Goal: Information Seeking & Learning: Find specific fact

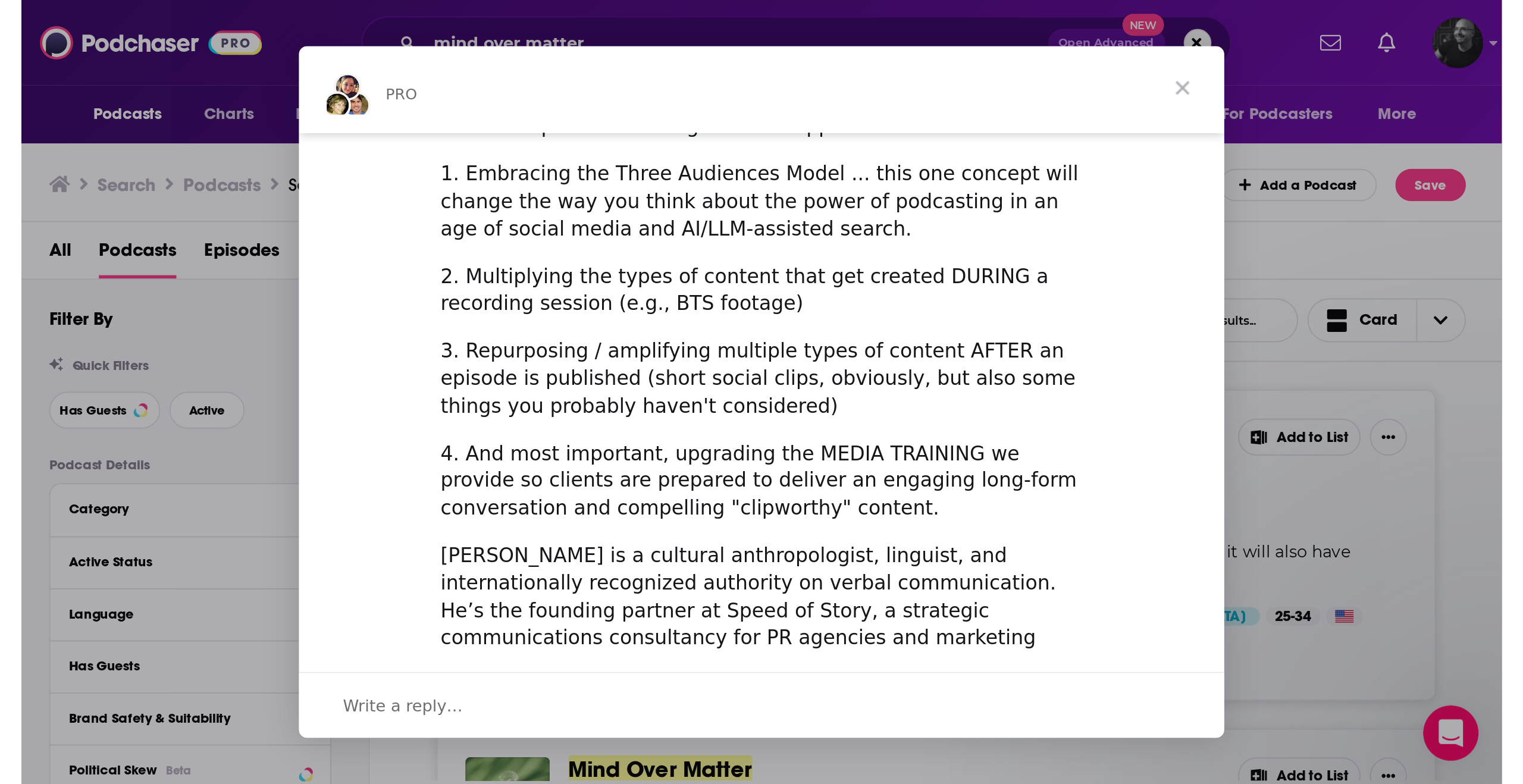
scroll to position [469, 0]
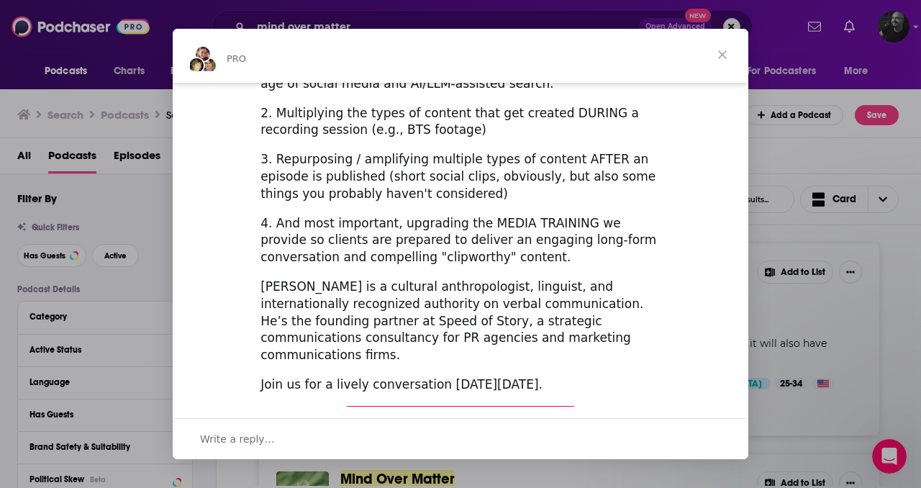
click at [415, 412] on span "Register Here (It's Free!)" at bounding box center [460, 419] width 172 height 14
click at [723, 60] on span "Close" at bounding box center [722, 55] width 52 height 52
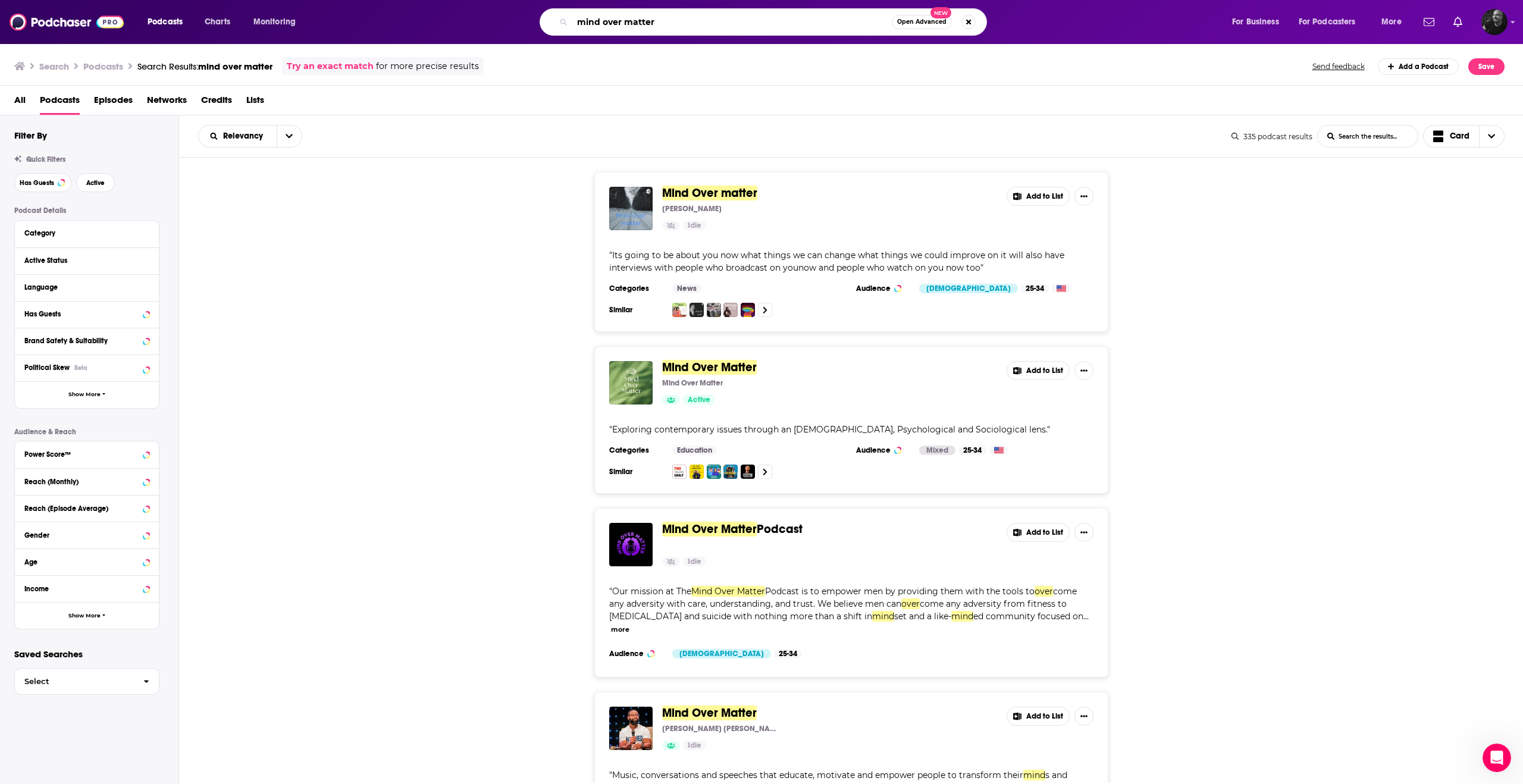
click at [761, 21] on input "mind over matter" at bounding box center [732, 22] width 319 height 19
type input "m"
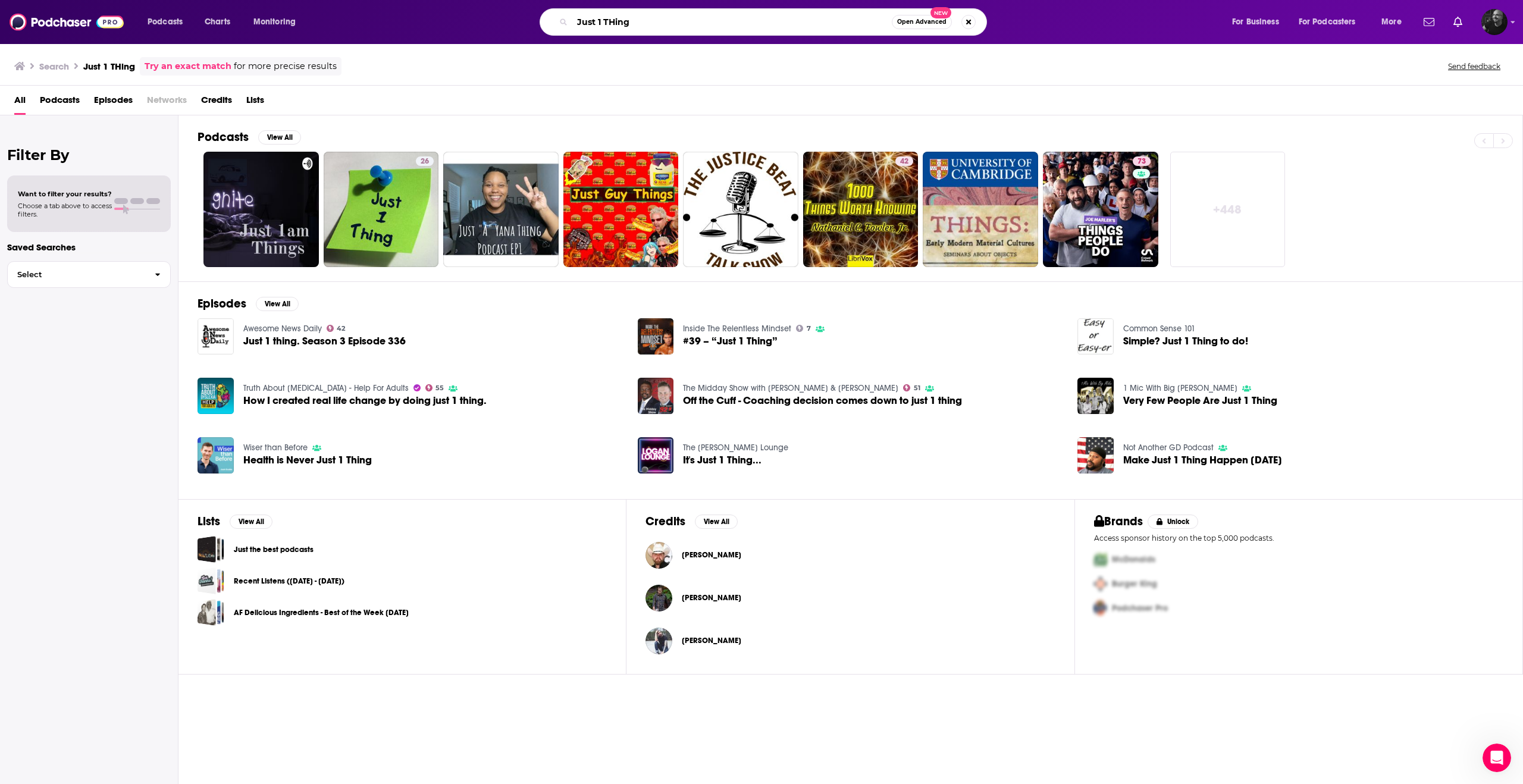
click at [582, 23] on input "Just 1 THing" at bounding box center [732, 22] width 319 height 19
click at [582, 24] on input "Just 1 THing" at bounding box center [732, 22] width 319 height 19
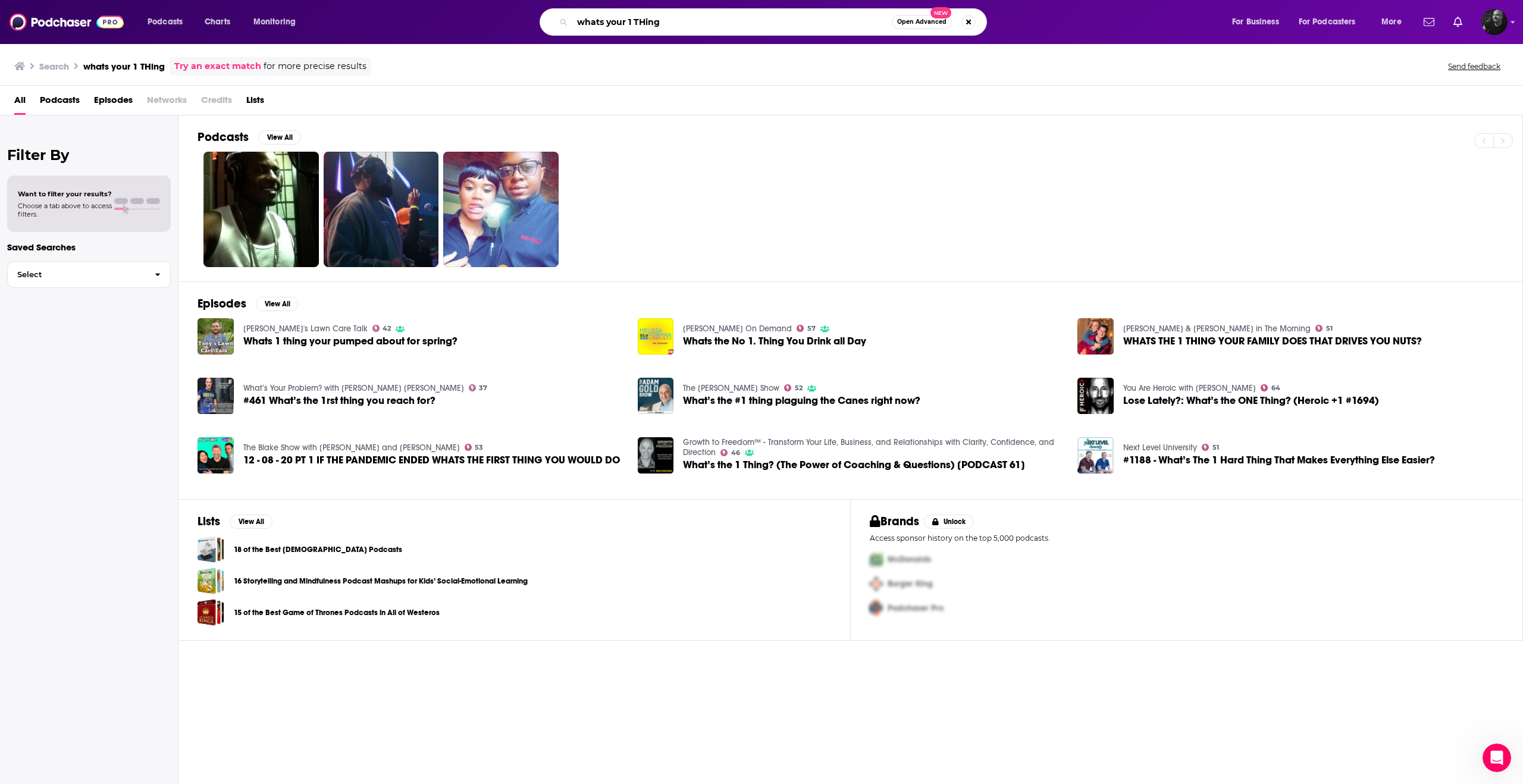
click at [641, 22] on input "whats your 1 THing" at bounding box center [732, 22] width 319 height 19
type input "whats your one Thing"
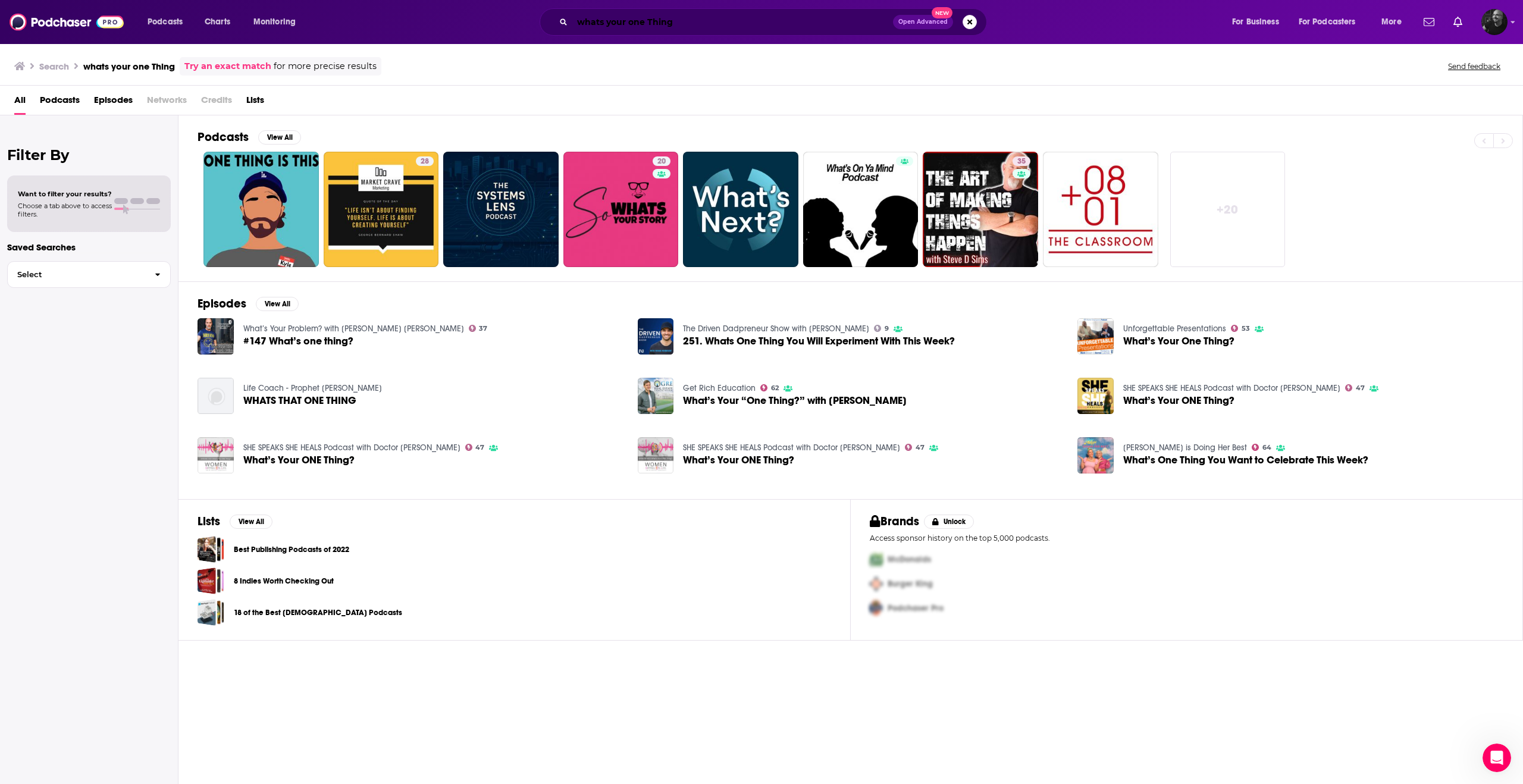
click at [698, 25] on input "whats your one Thing" at bounding box center [733, 22] width 321 height 19
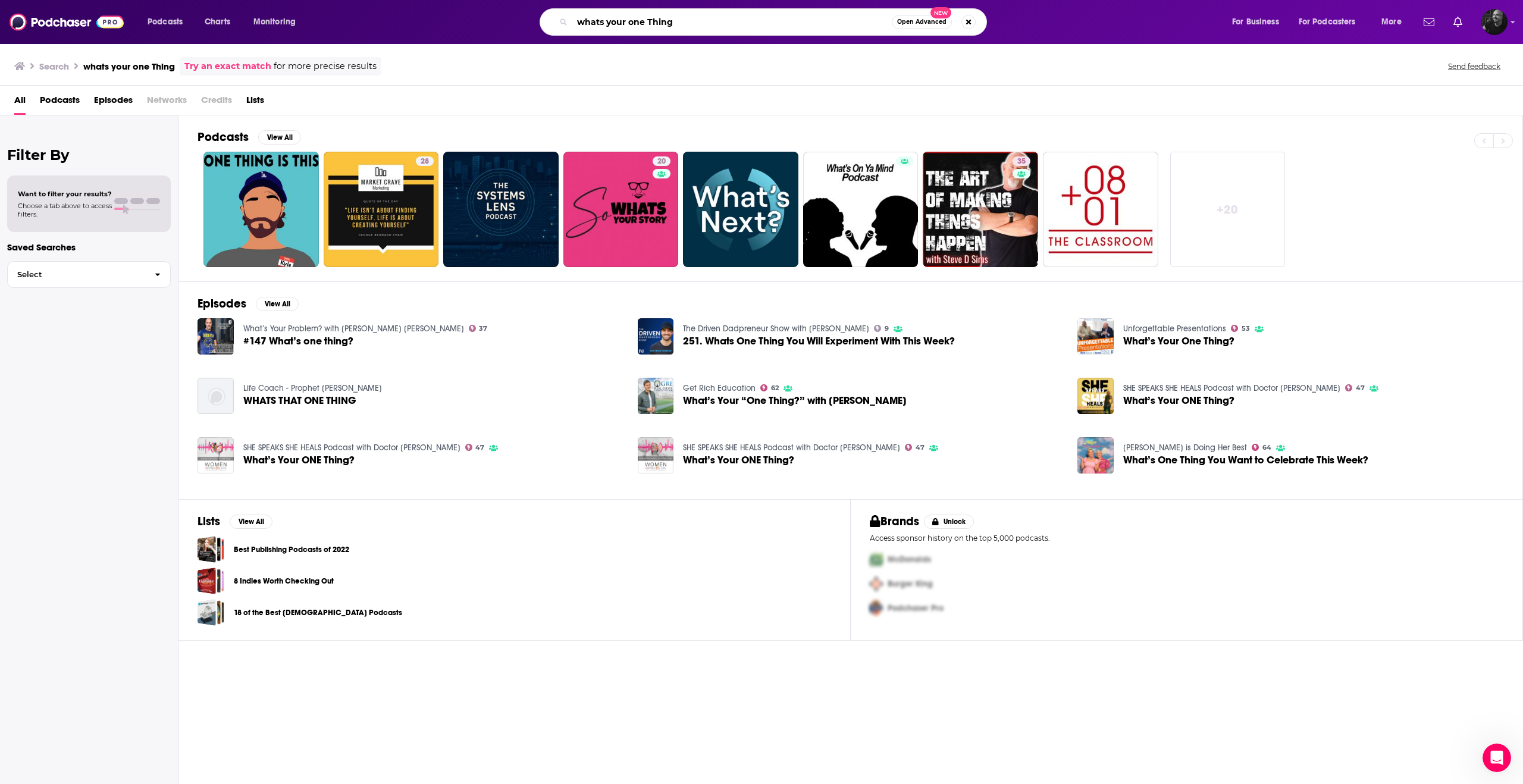
click at [698, 25] on input "whats your one Thing" at bounding box center [732, 22] width 319 height 19
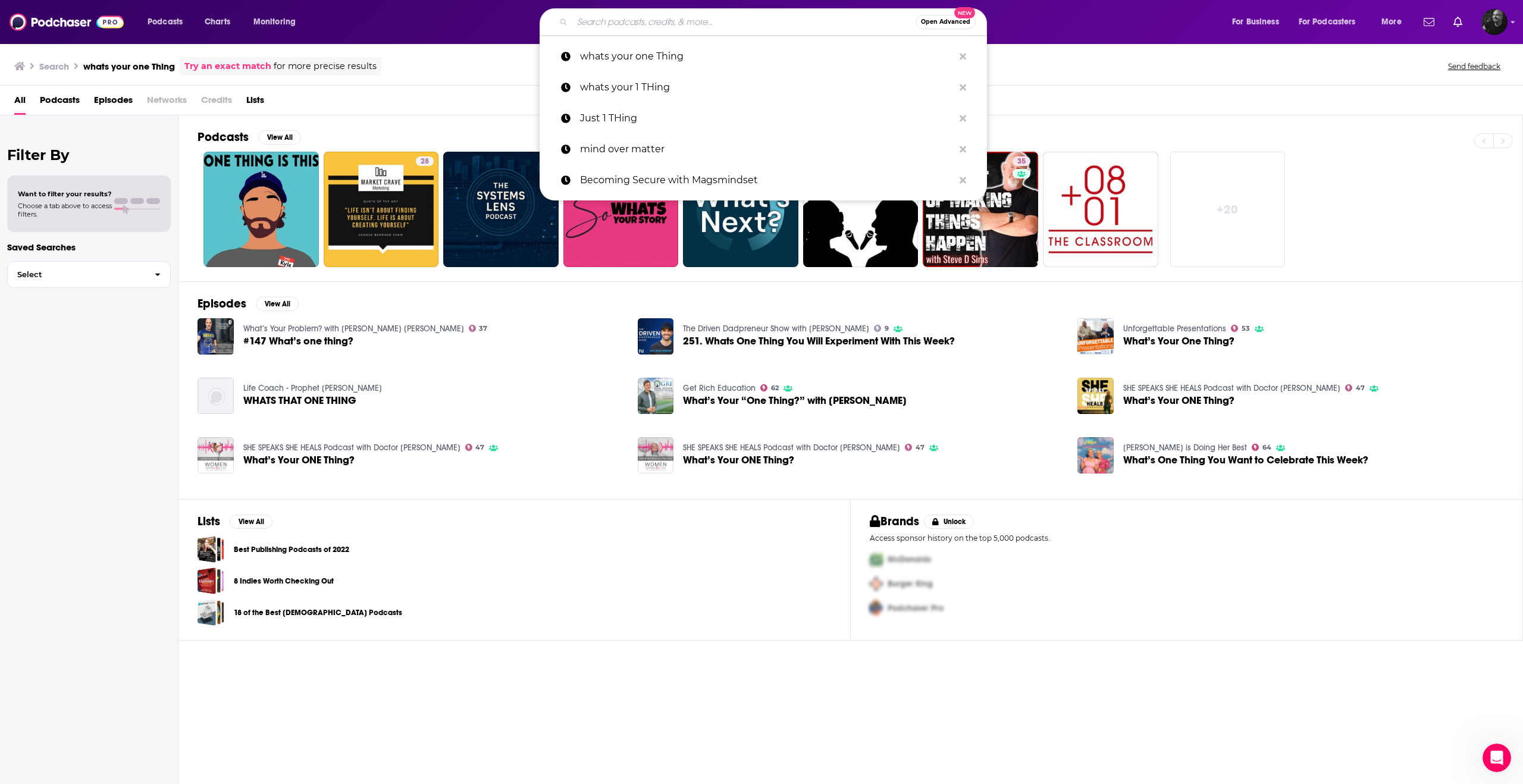
click at [761, 106] on div "All Podcasts Episodes Networks Credits Lists" at bounding box center [764, 102] width 1499 height 24
